Goal: Find specific page/section: Find specific page/section

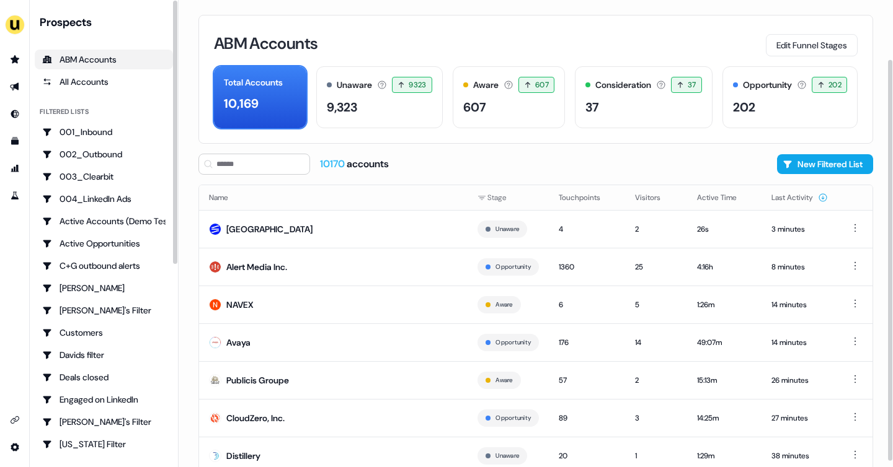
scroll to position [69, 0]
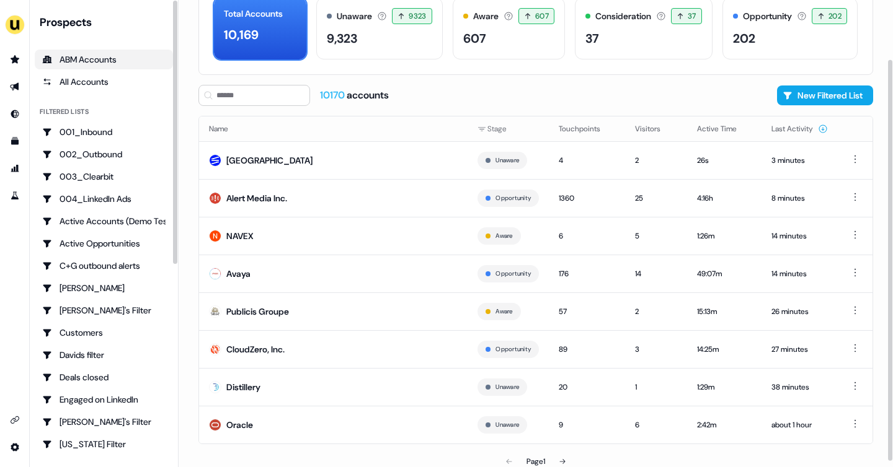
click at [161, 65] on div "ABM Accounts" at bounding box center [103, 59] width 123 height 12
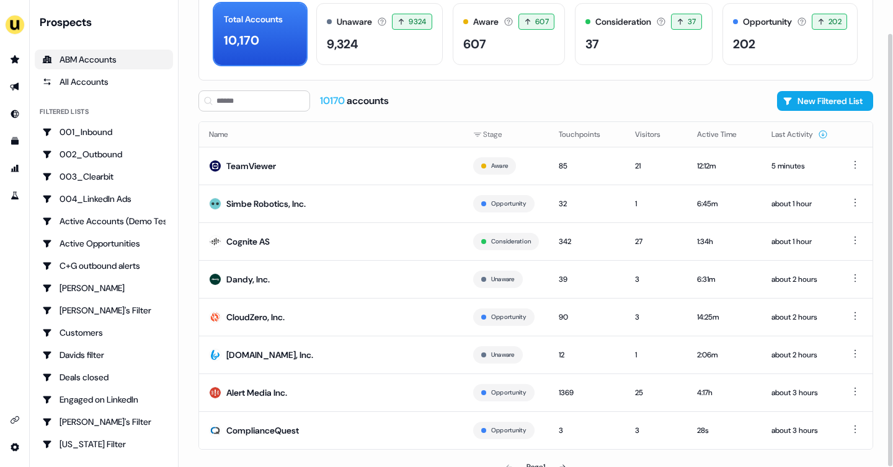
scroll to position [75, 0]
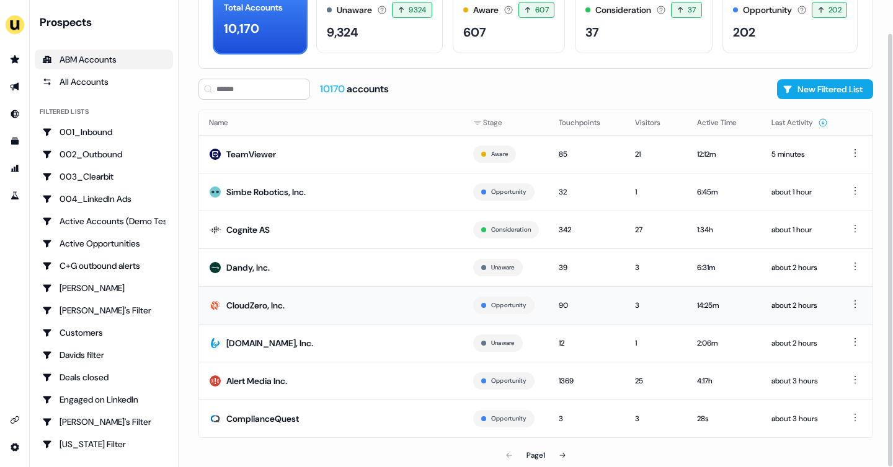
click at [366, 314] on td "CloudZero, Inc." at bounding box center [331, 305] width 264 height 38
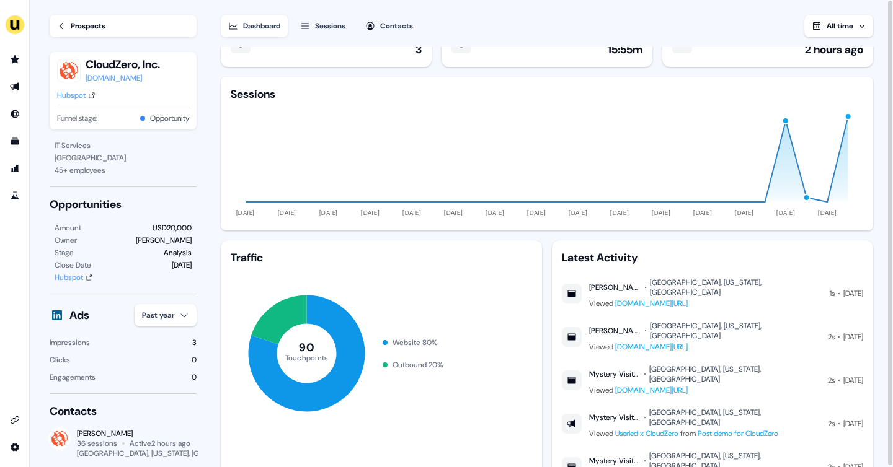
scroll to position [42, 0]
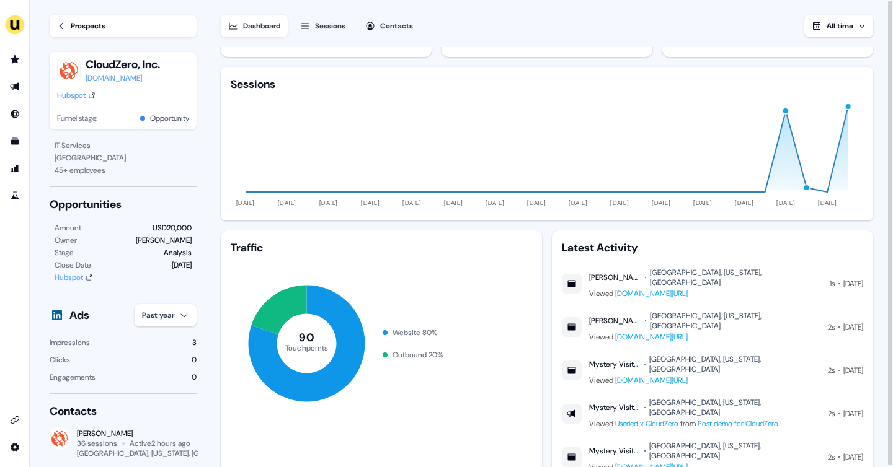
click at [733, 419] on link "Post demo for CloudZero" at bounding box center [737, 424] width 81 height 10
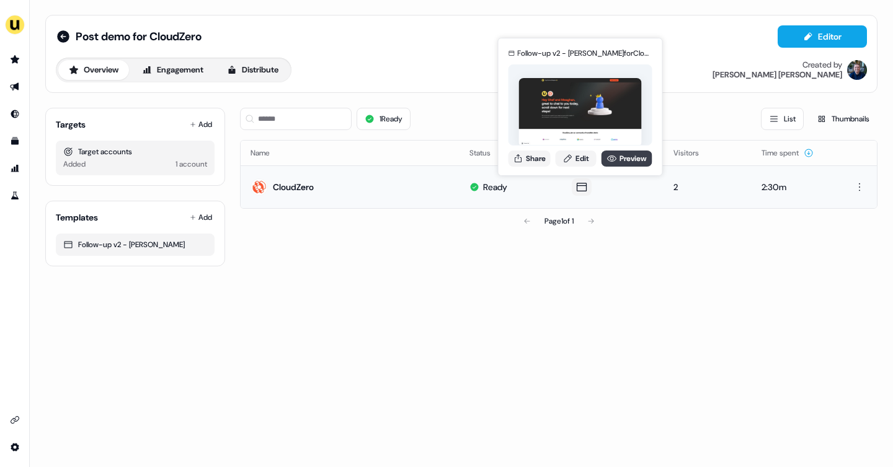
click at [619, 159] on link "Preview" at bounding box center [626, 159] width 51 height 16
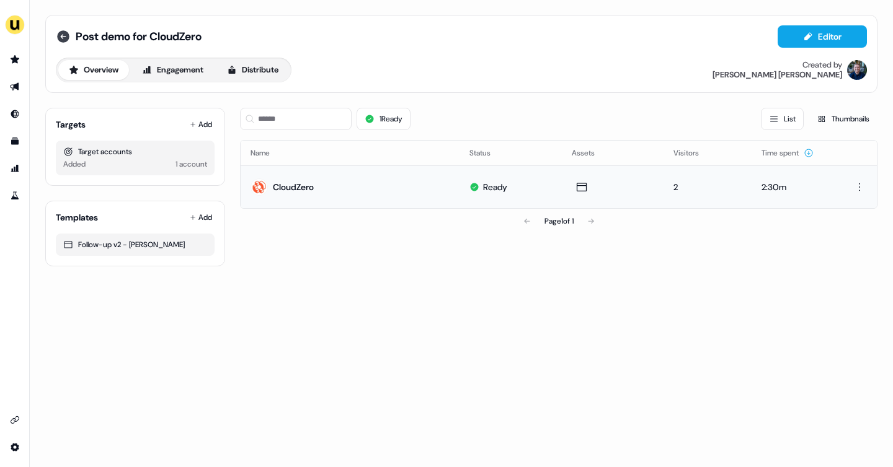
click at [63, 40] on icon at bounding box center [63, 36] width 12 height 12
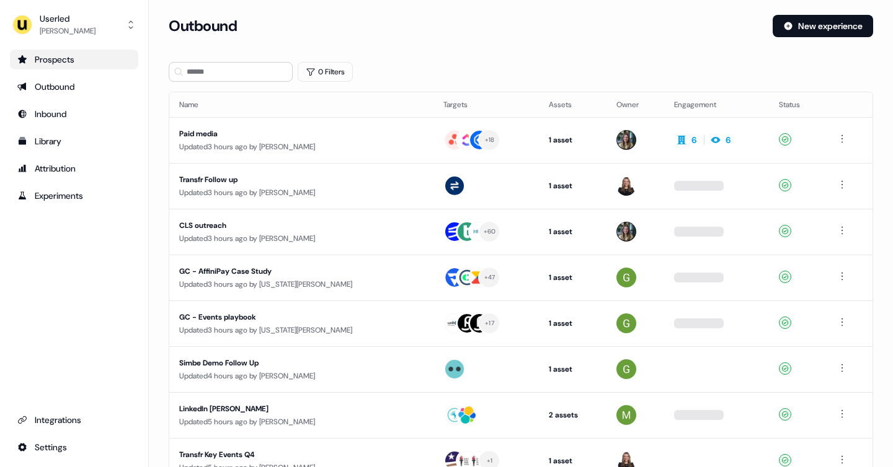
click at [81, 61] on div "Prospects" at bounding box center [73, 59] width 113 height 12
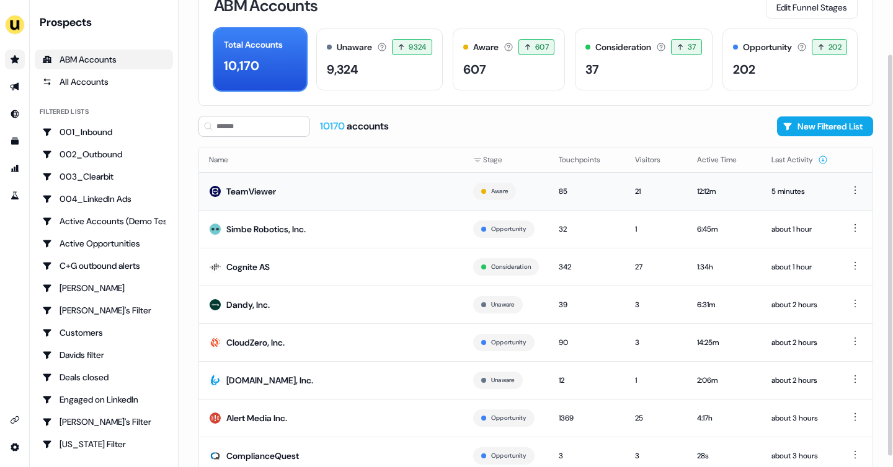
scroll to position [75, 0]
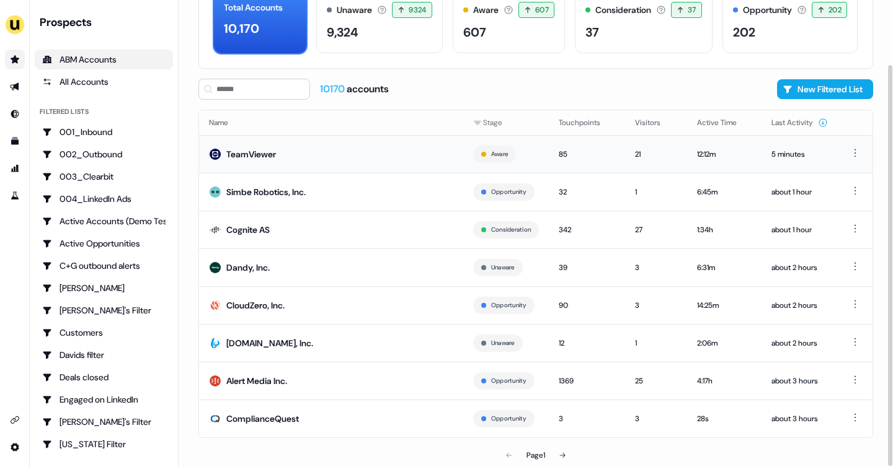
click at [260, 159] on div "TeamViewer" at bounding box center [251, 154] width 50 height 12
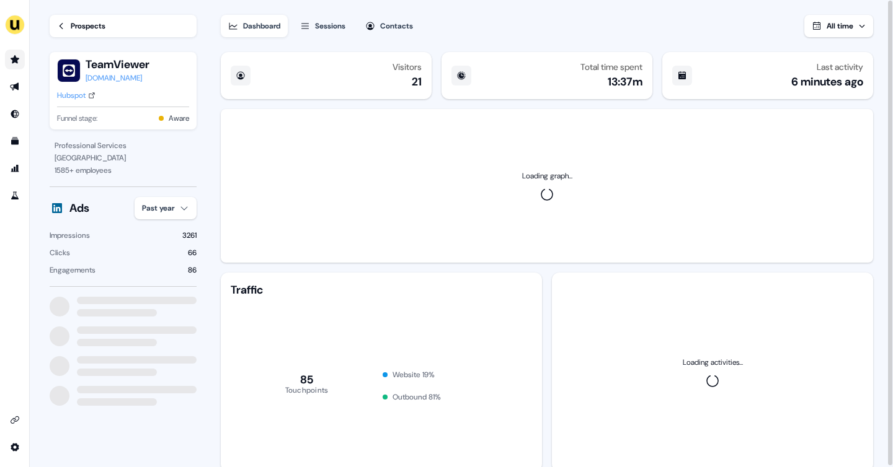
click at [260, 159] on div "Loading graph..." at bounding box center [547, 186] width 652 height 154
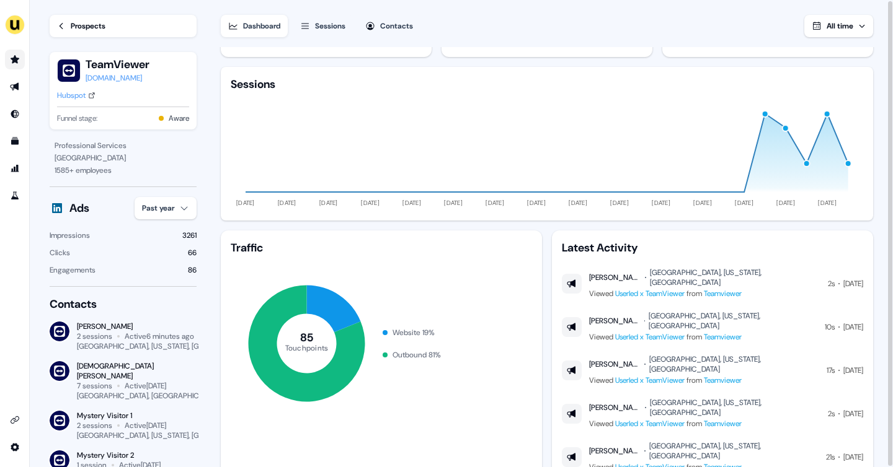
scroll to position [1, 0]
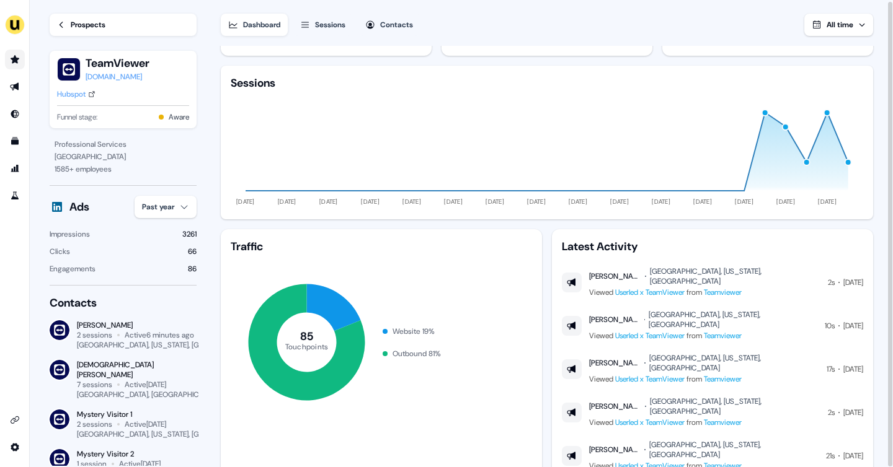
click at [102, 28] on div "Prospects" at bounding box center [88, 25] width 35 height 12
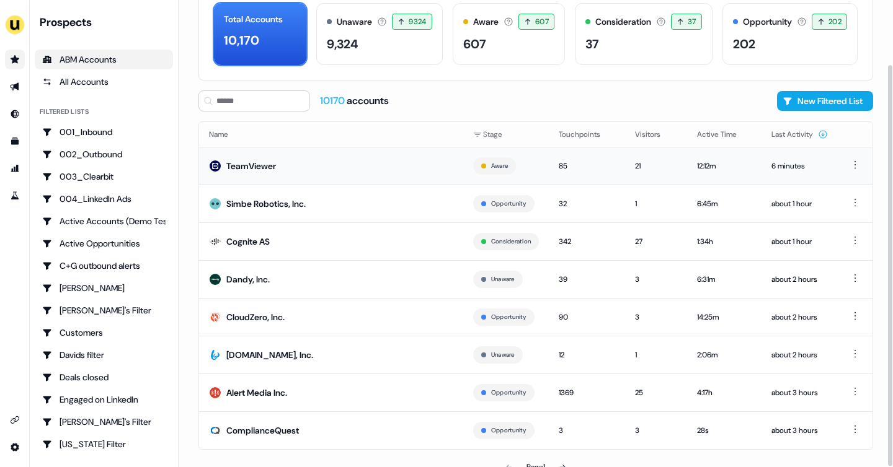
scroll to position [75, 0]
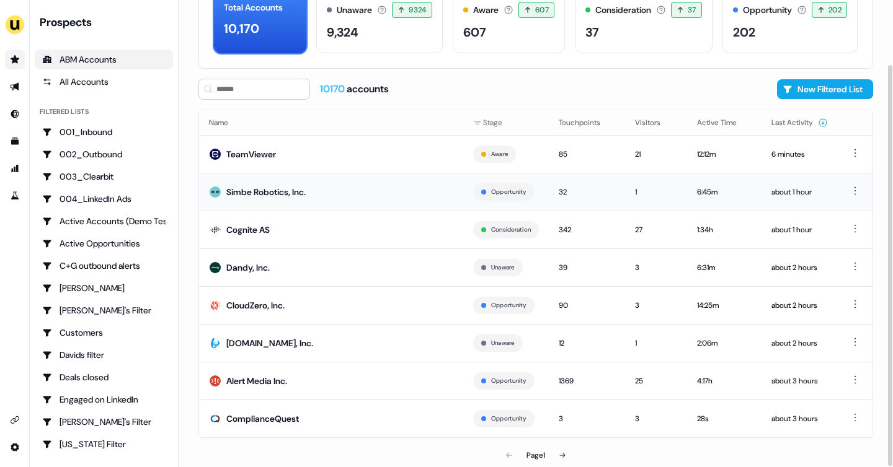
click at [314, 192] on td "Simbe Robotics, Inc." at bounding box center [331, 192] width 264 height 38
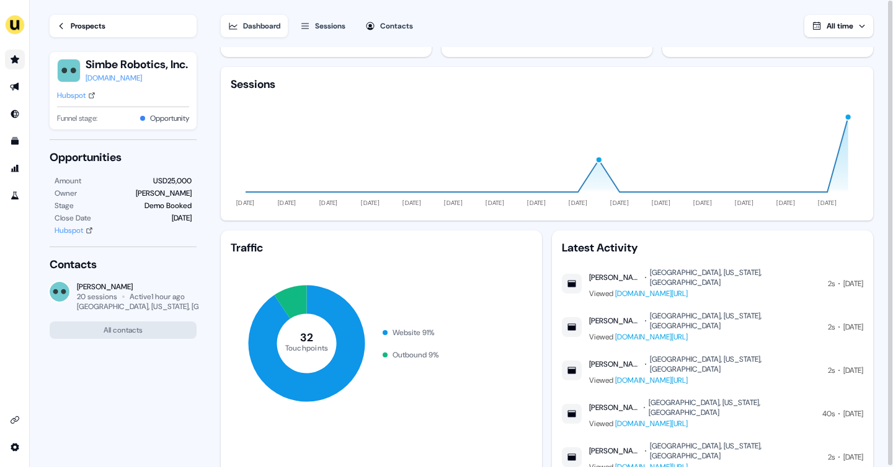
scroll to position [1, 0]
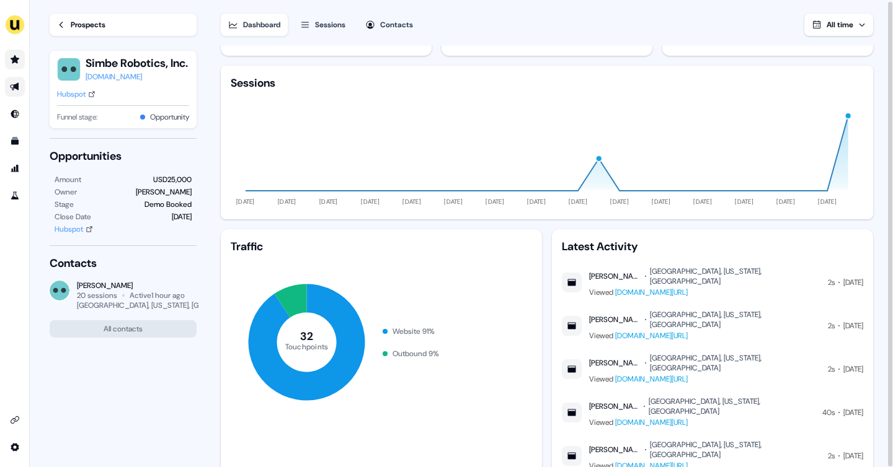
click at [11, 84] on icon "Go to outbound experience" at bounding box center [15, 87] width 10 height 10
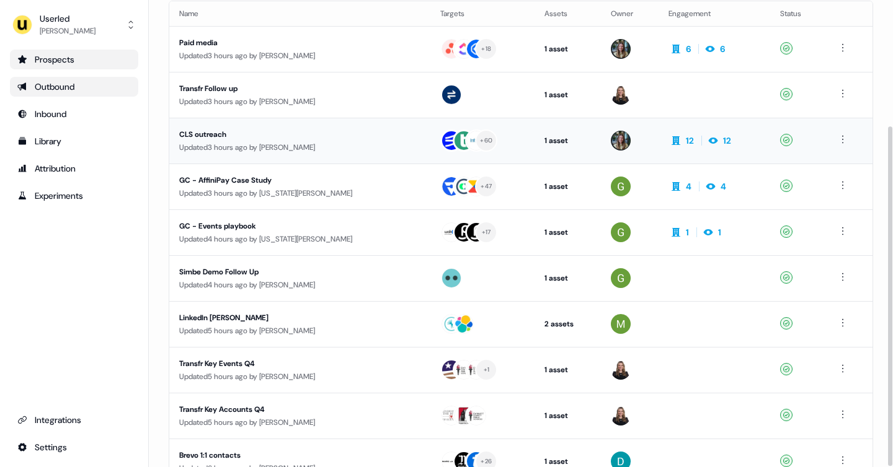
scroll to position [173, 0]
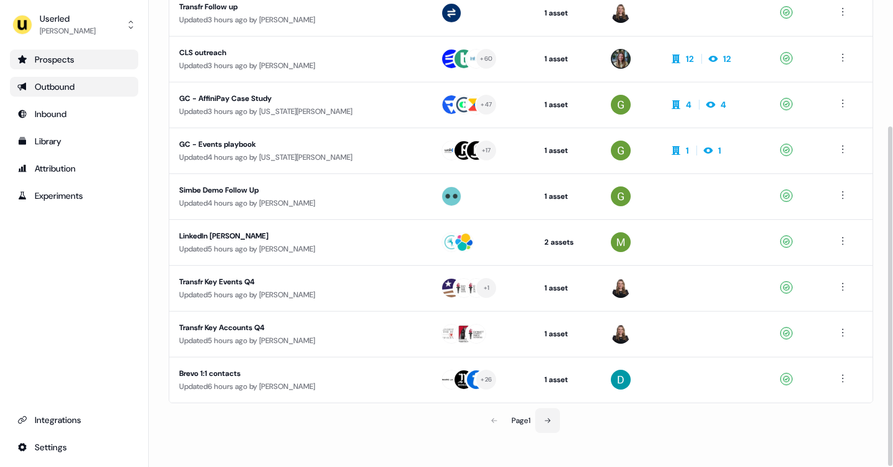
click at [553, 416] on button at bounding box center [547, 420] width 25 height 25
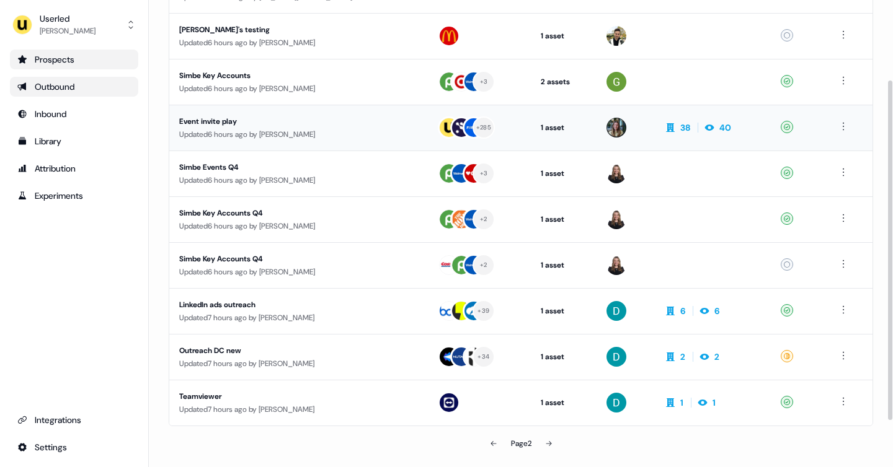
scroll to position [173, 0]
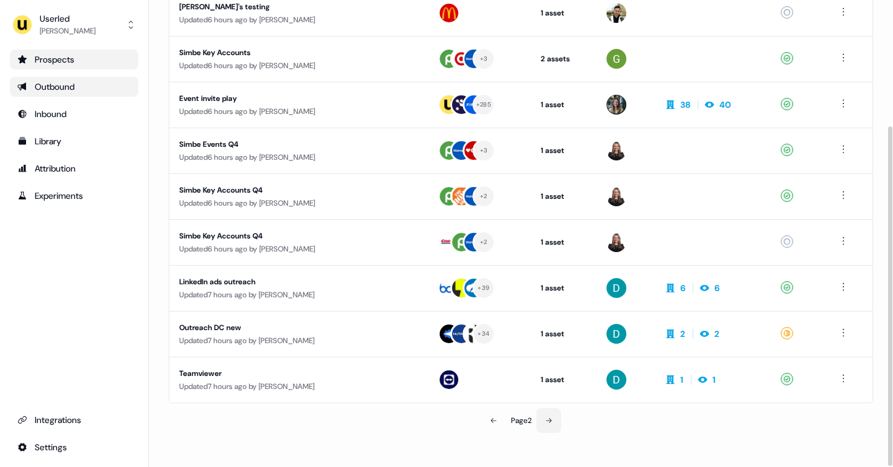
click at [553, 414] on button at bounding box center [548, 420] width 25 height 25
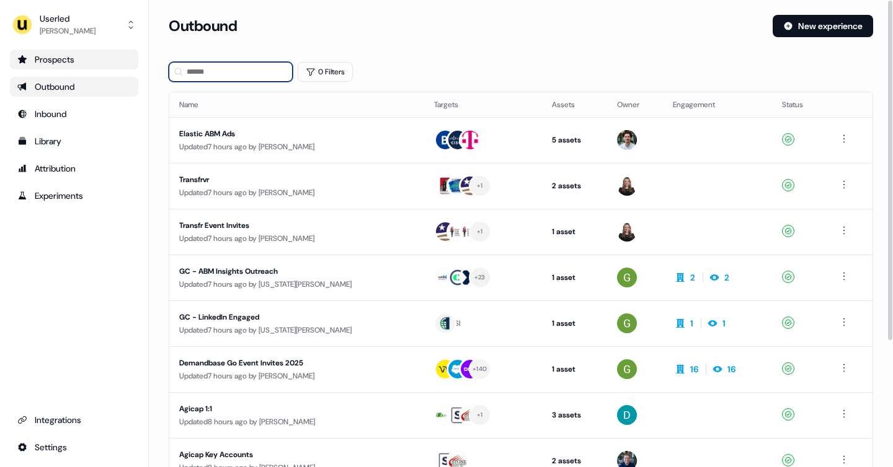
click at [225, 77] on input at bounding box center [231, 72] width 124 height 20
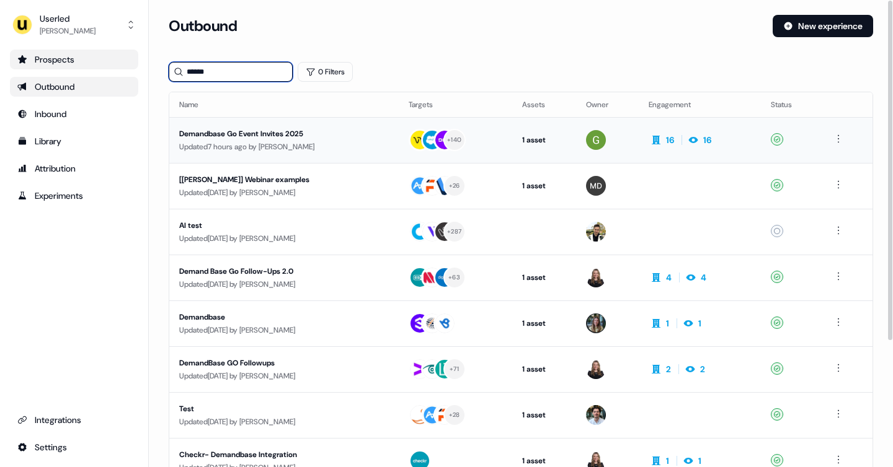
type input "******"
click at [290, 145] on div "Updated 7 hours ago by [PERSON_NAME]" at bounding box center [284, 147] width 210 height 12
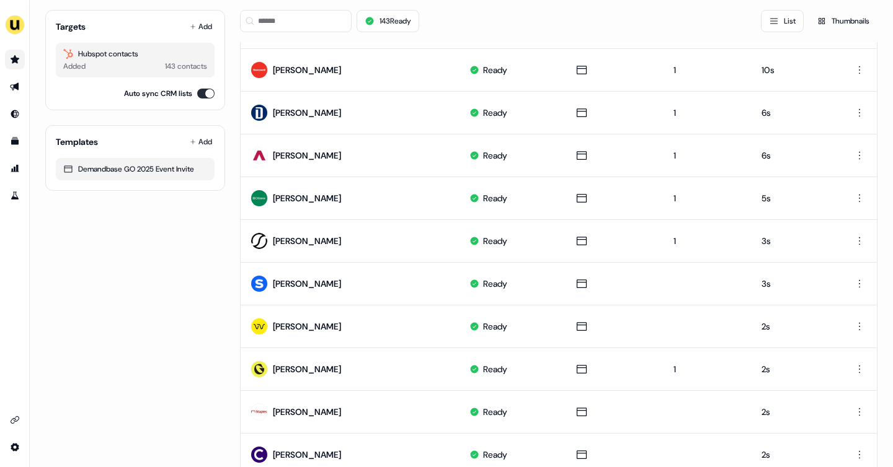
scroll to position [593, 0]
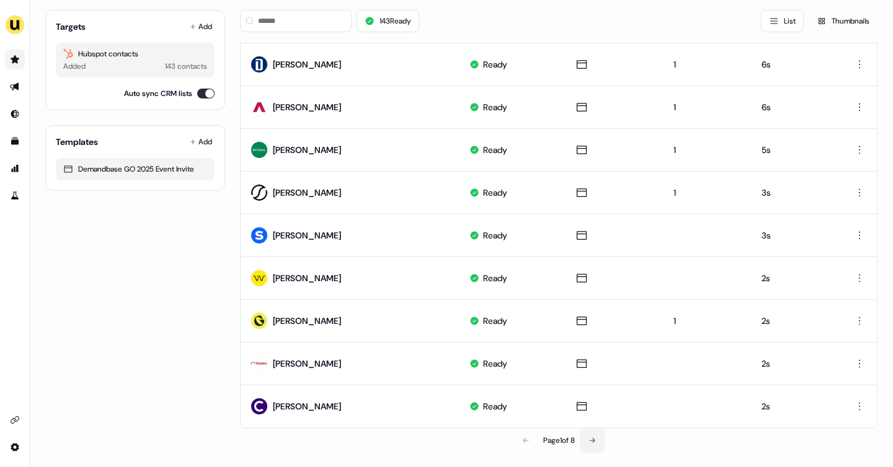
click at [585, 438] on button at bounding box center [592, 440] width 25 height 25
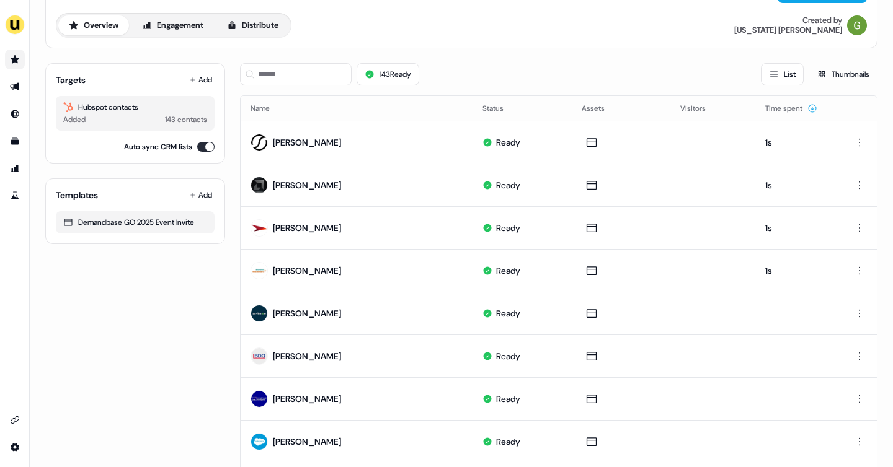
scroll to position [42, 0]
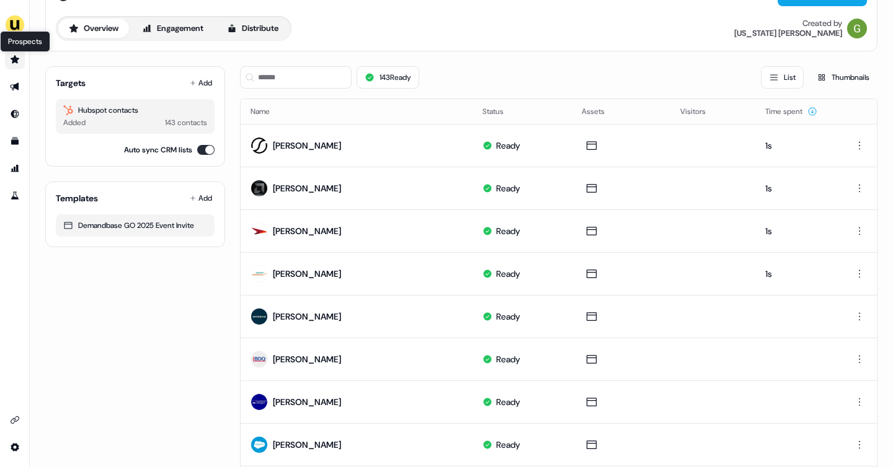
click at [19, 61] on icon "Go to prospects" at bounding box center [15, 60] width 10 height 10
